Goal: Transaction & Acquisition: Purchase product/service

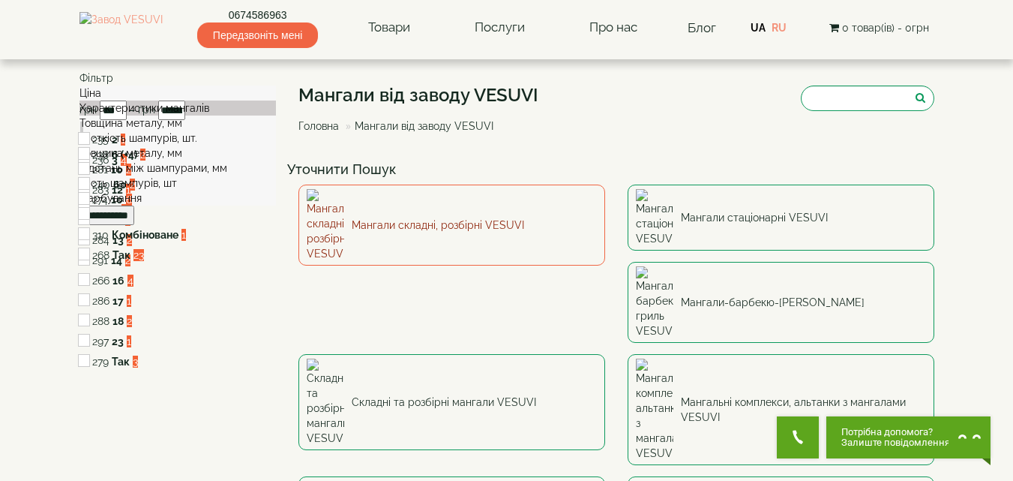
click at [541, 215] on link "Мангали складні, розбірні VESUVI" at bounding box center [452, 225] width 307 height 81
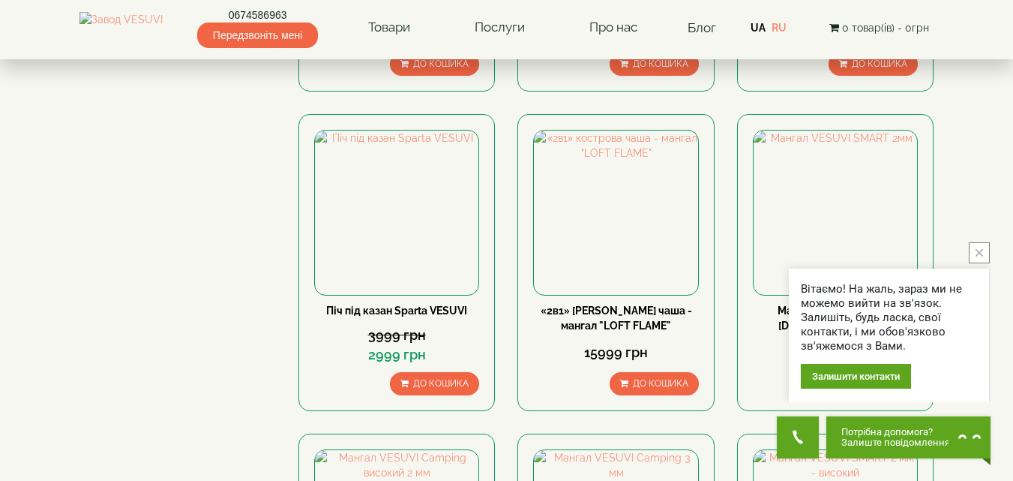
scroll to position [1125, 0]
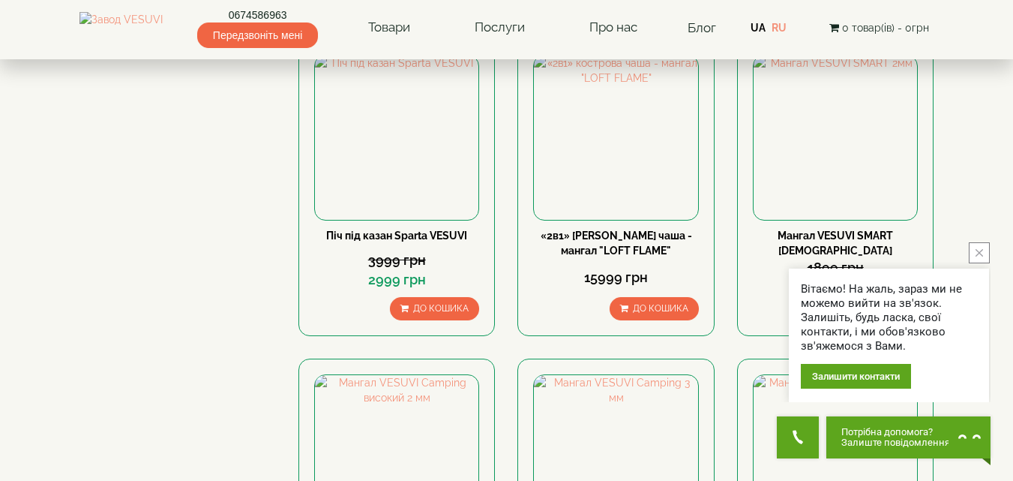
click at [979, 250] on icon "close button" at bounding box center [980, 253] width 8 height 8
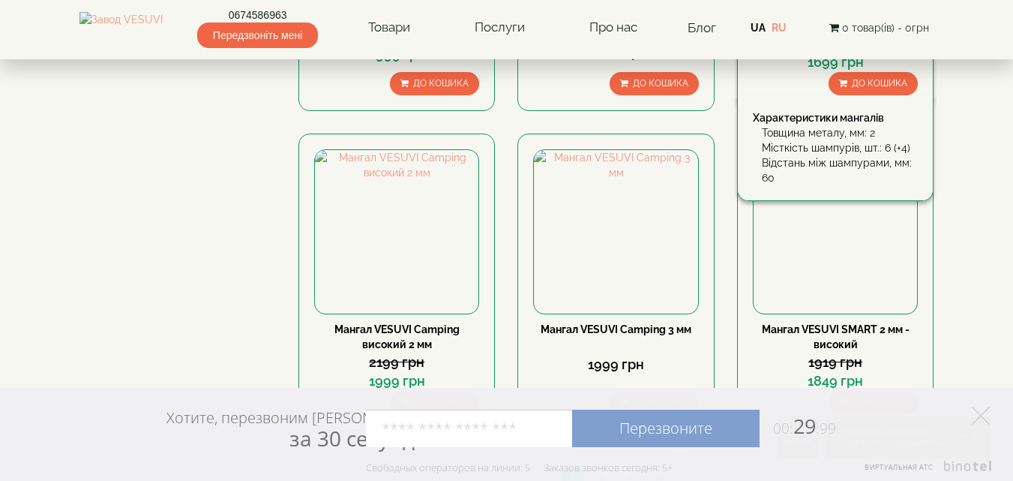
scroll to position [1500, 0]
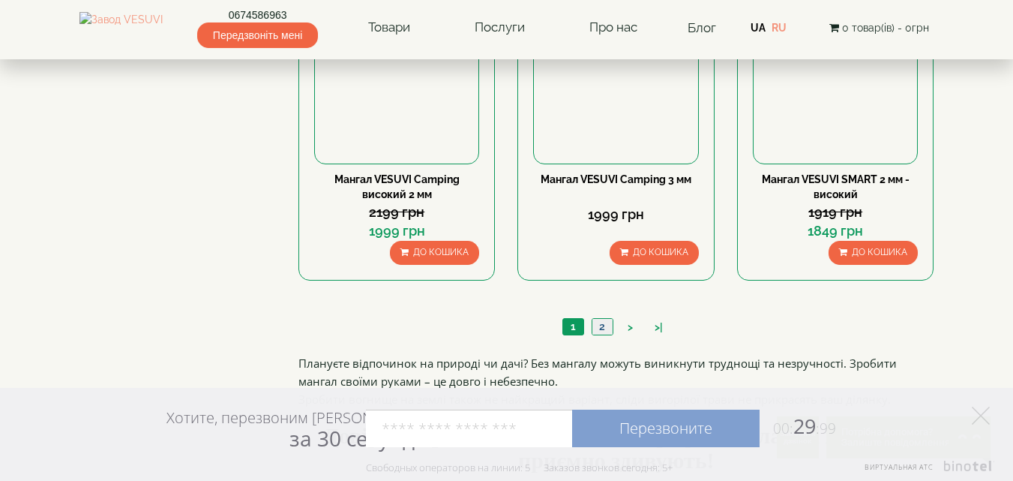
click at [602, 326] on link "2" at bounding box center [602, 327] width 21 height 16
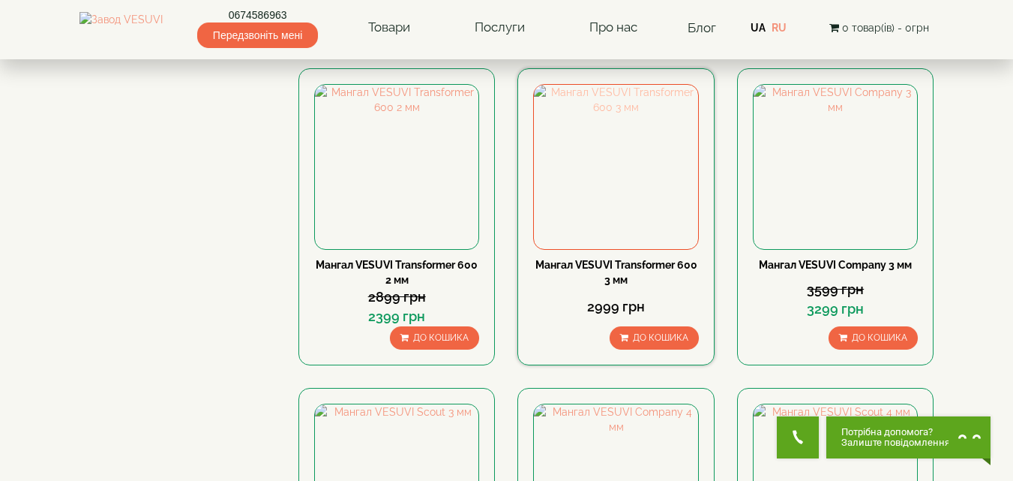
scroll to position [293, 0]
